Goal: Go to known website: Access a specific website the user already knows

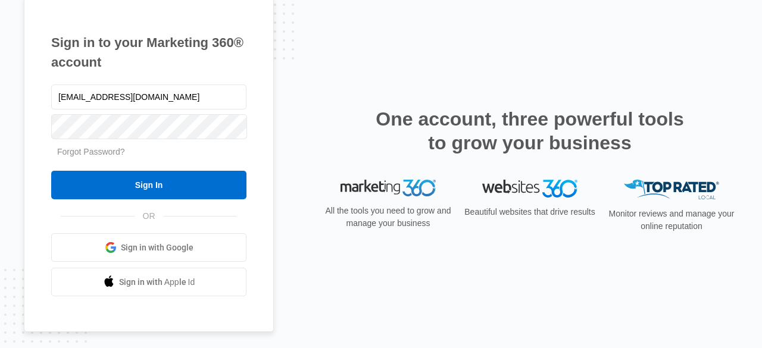
type input "[EMAIL_ADDRESS][DOMAIN_NAME]"
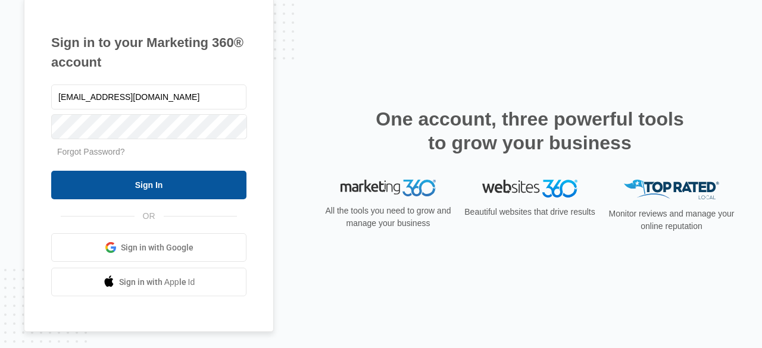
click at [126, 179] on input "Sign In" at bounding box center [148, 185] width 195 height 29
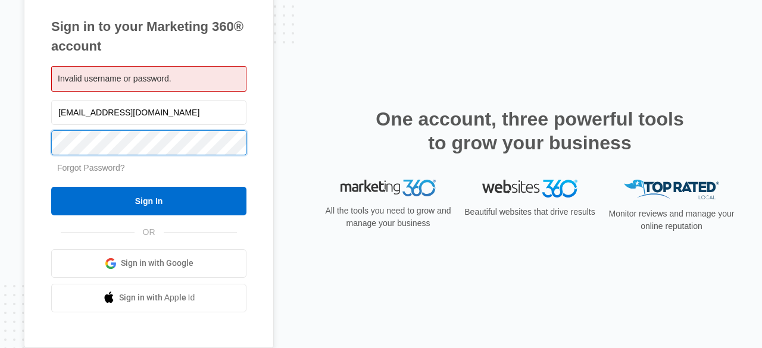
click at [51, 187] on input "Sign In" at bounding box center [148, 201] width 195 height 29
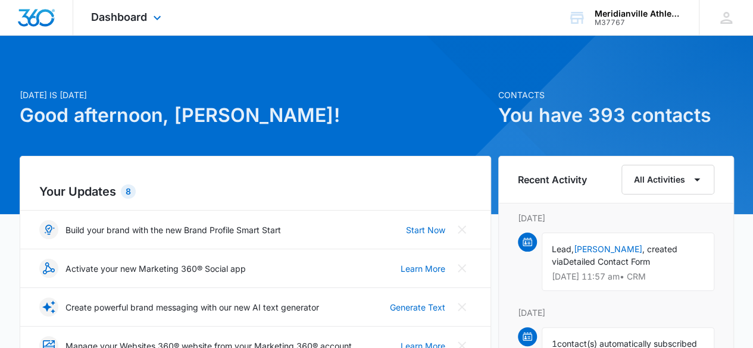
click at [98, 25] on div "Dashboard Apps Reputation Websites Forms CRM Email Social Payments POS Content …" at bounding box center [127, 17] width 109 height 35
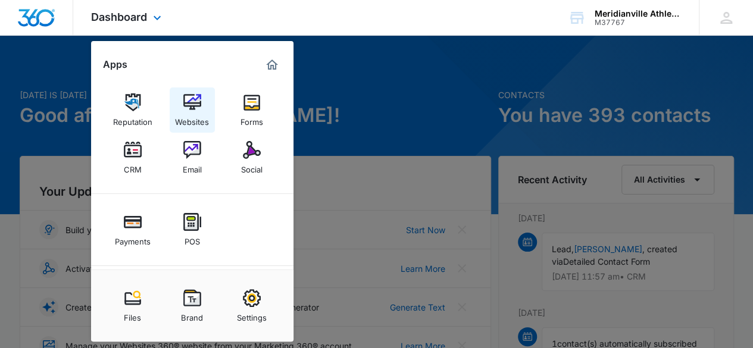
click at [180, 99] on link "Websites" at bounding box center [192, 109] width 45 height 45
